Goal: Book appointment/travel/reservation

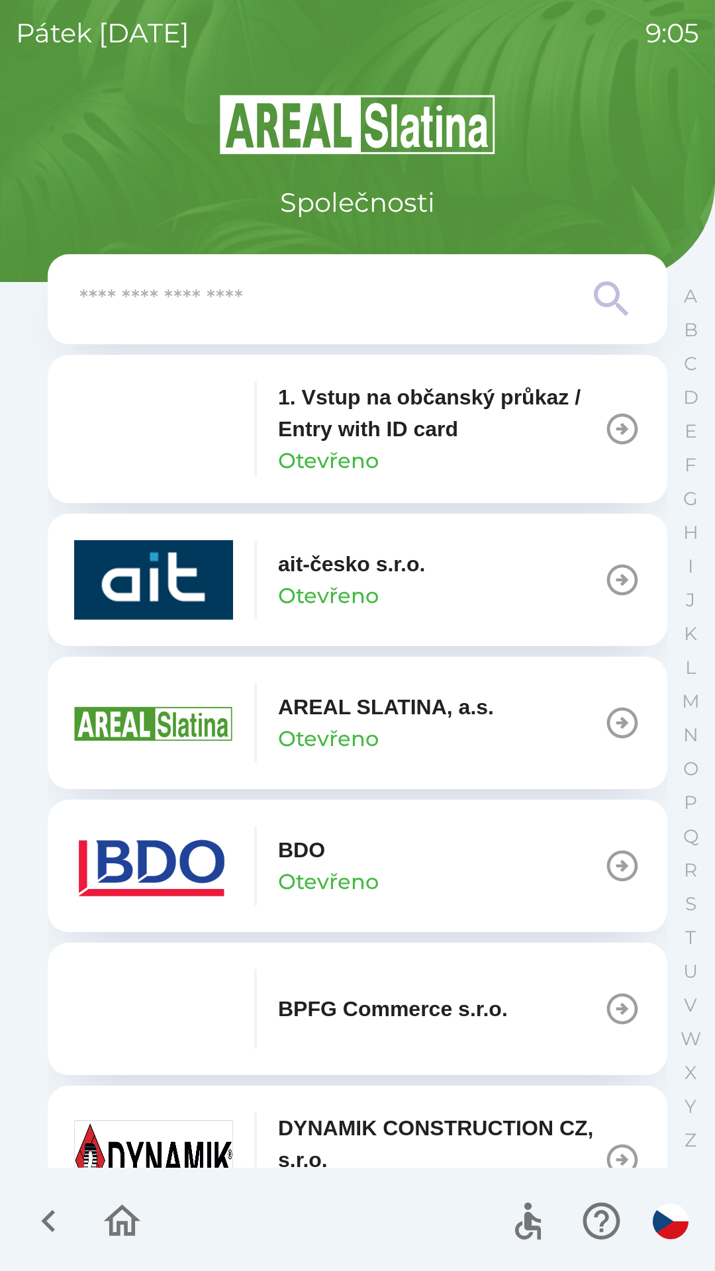
click at [330, 863] on div "BDO Otevřeno" at bounding box center [328, 866] width 101 height 64
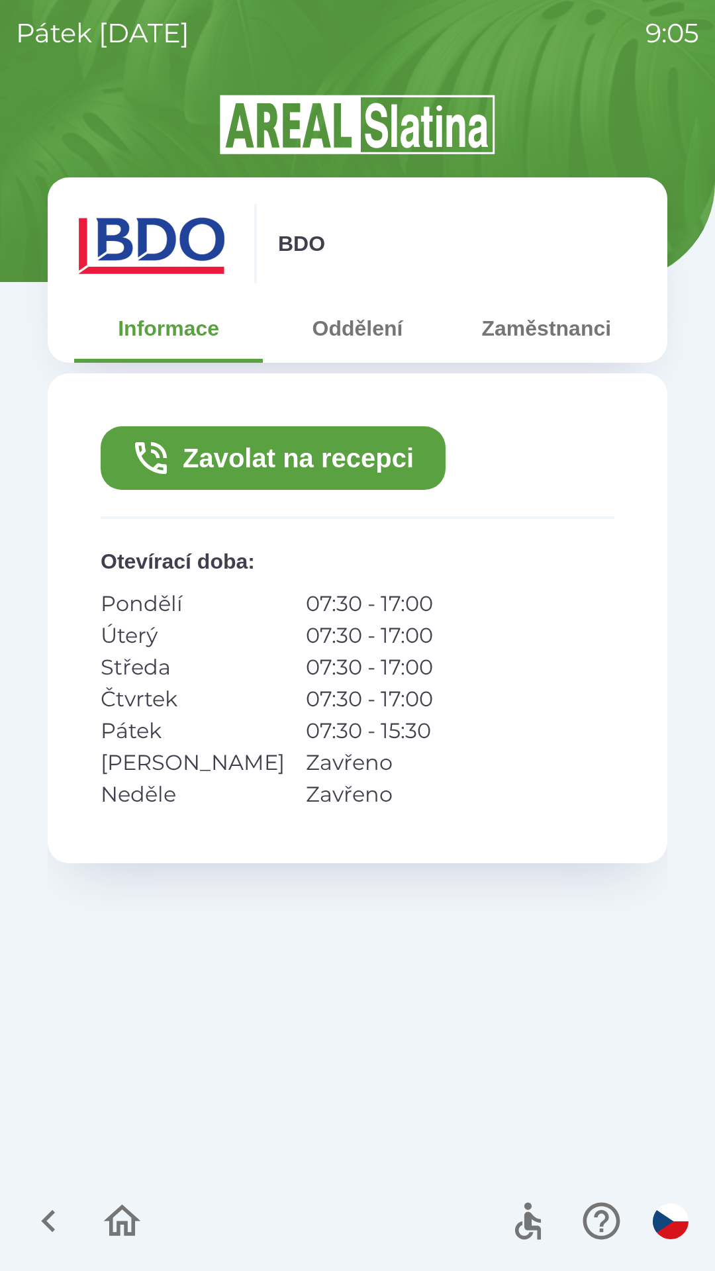
click at [322, 459] on button "Zavolat na recepci" at bounding box center [273, 458] width 345 height 64
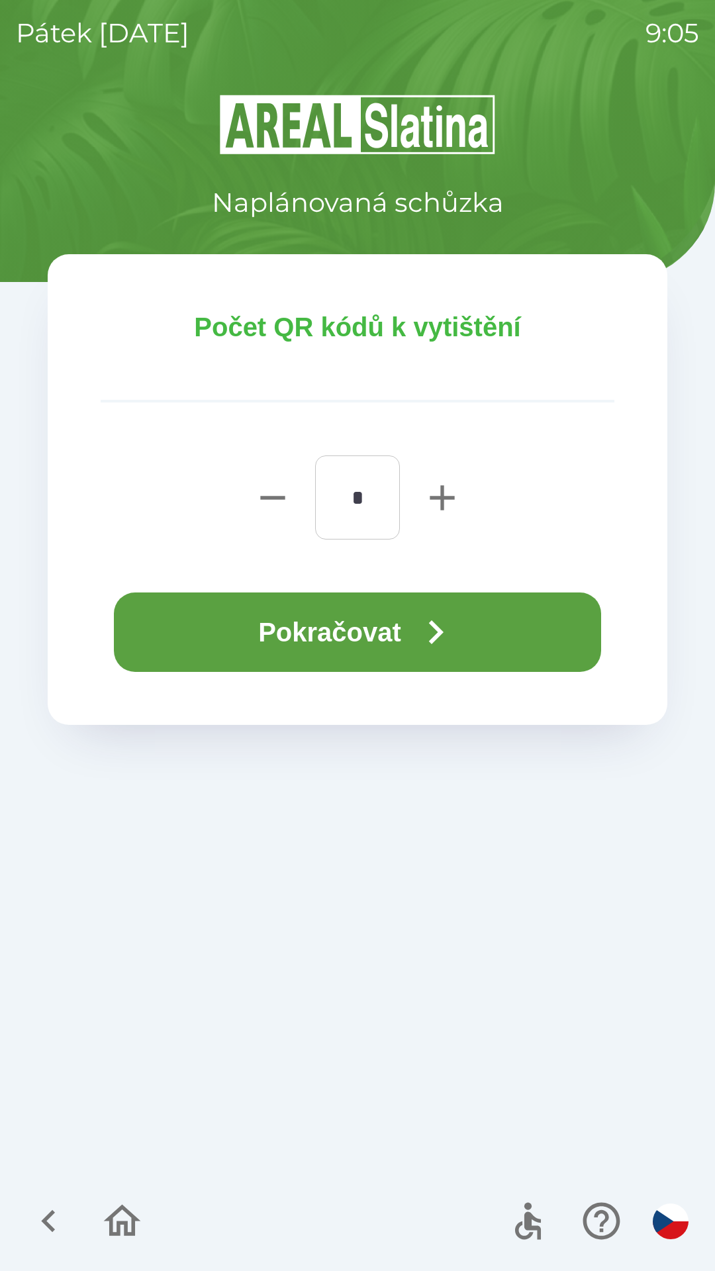
click at [351, 637] on button "Pokračovat" at bounding box center [357, 632] width 487 height 79
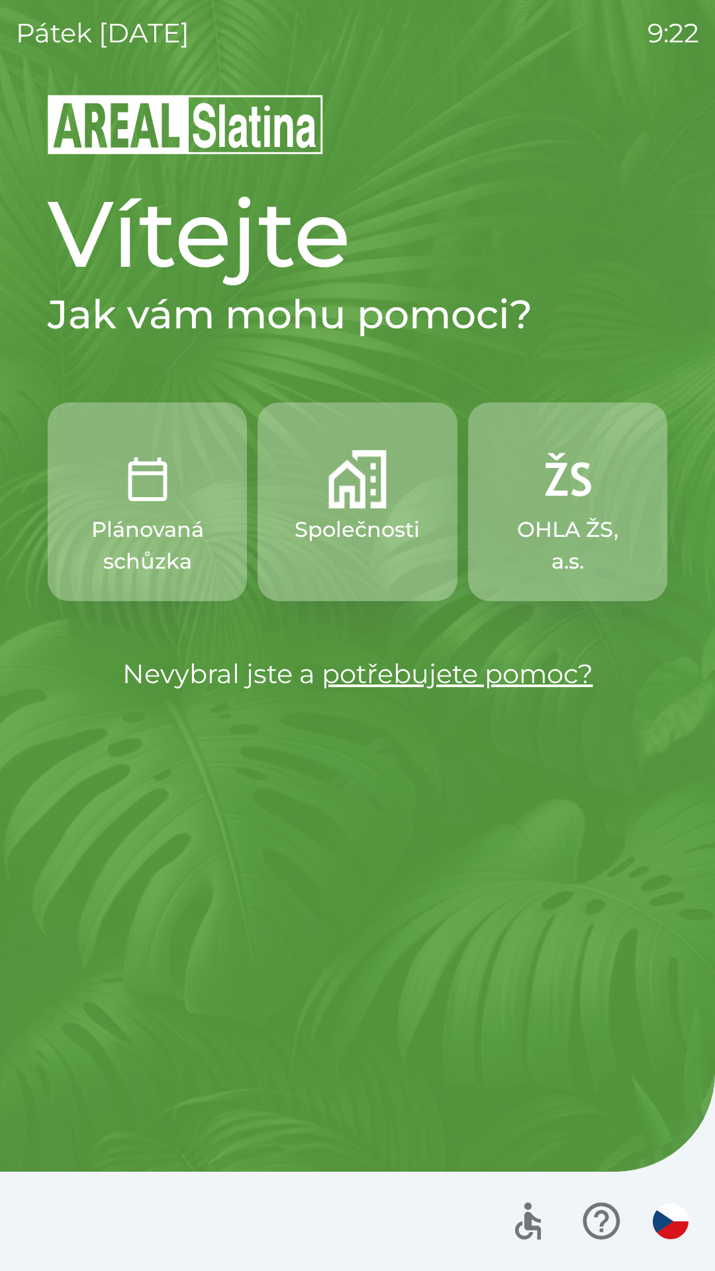
click at [351, 527] on p "Společnosti" at bounding box center [357, 530] width 125 height 32
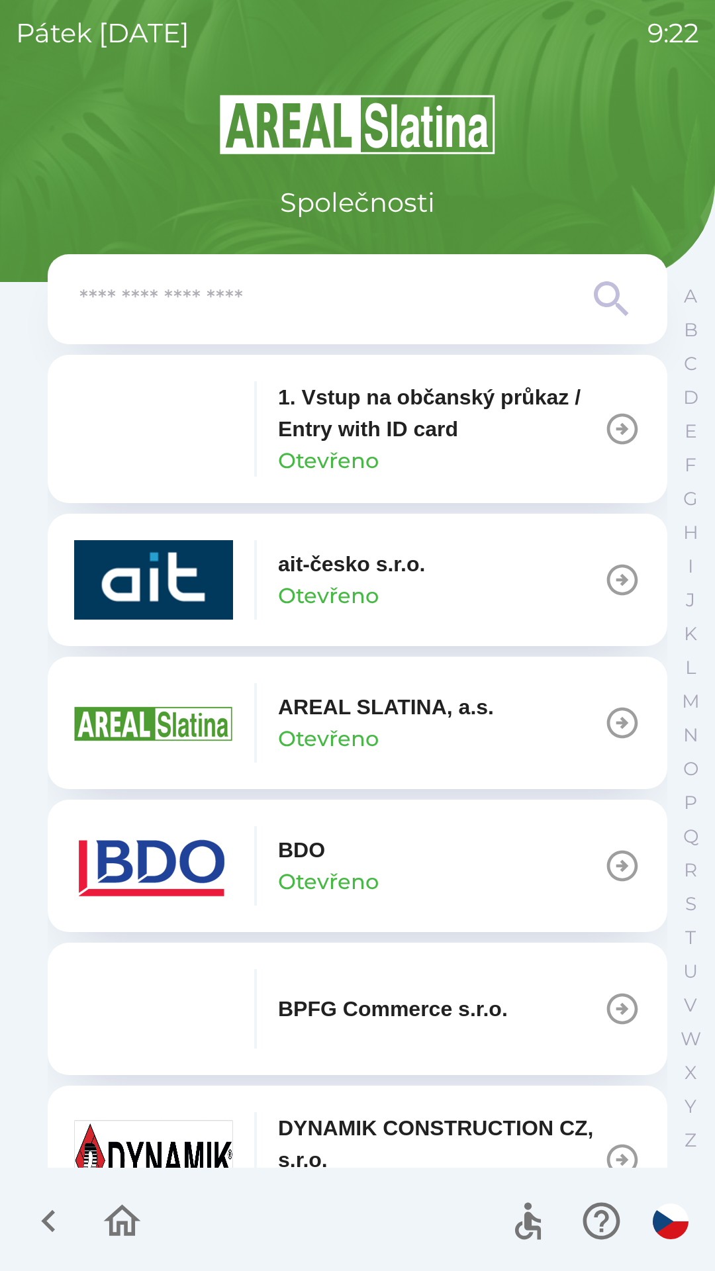
click at [432, 857] on button "BDO Otevřeno" at bounding box center [358, 866] width 620 height 132
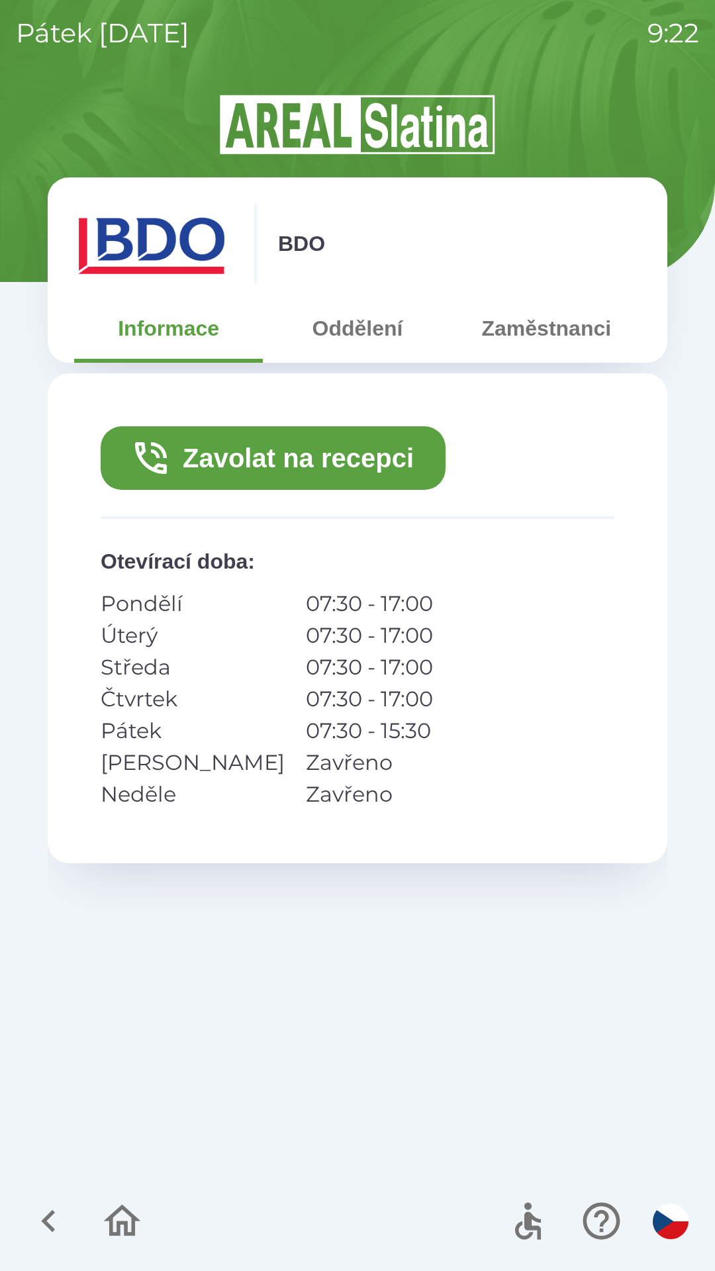
click at [291, 463] on button "Zavolat na recepci" at bounding box center [273, 458] width 345 height 64
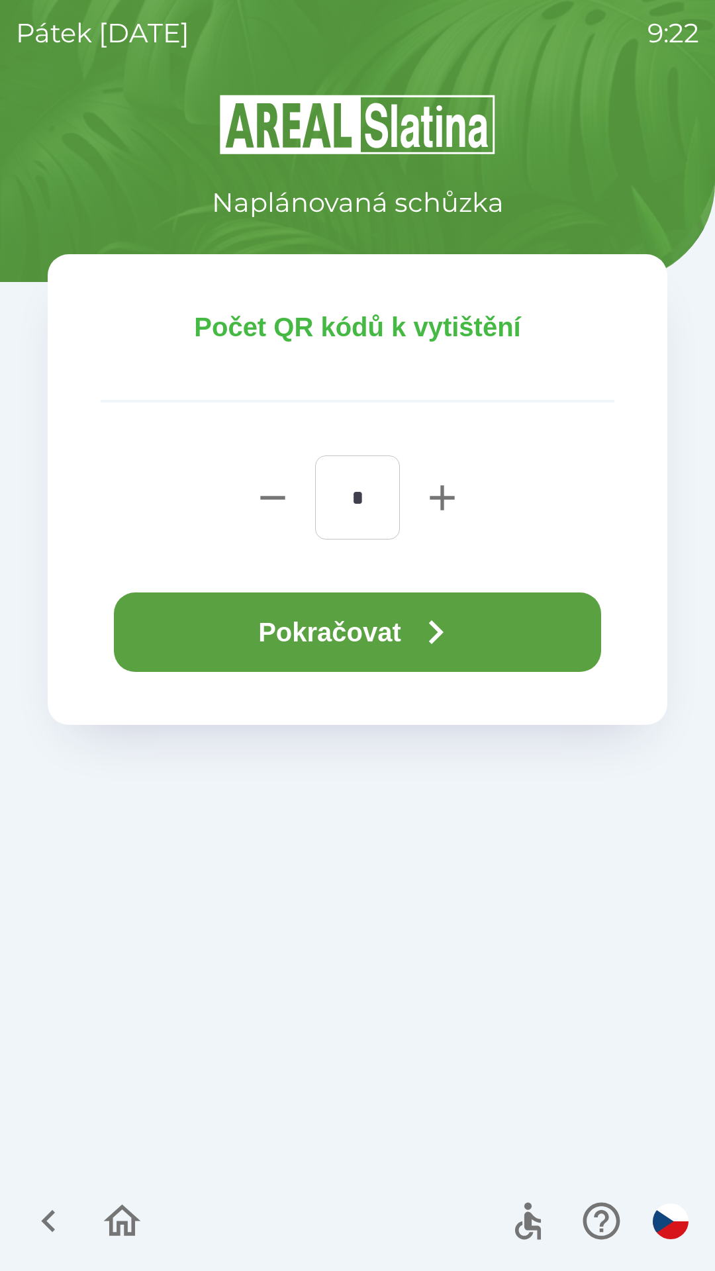
click at [363, 624] on button "Pokračovat" at bounding box center [357, 632] width 487 height 79
